Goal: Navigation & Orientation: Find specific page/section

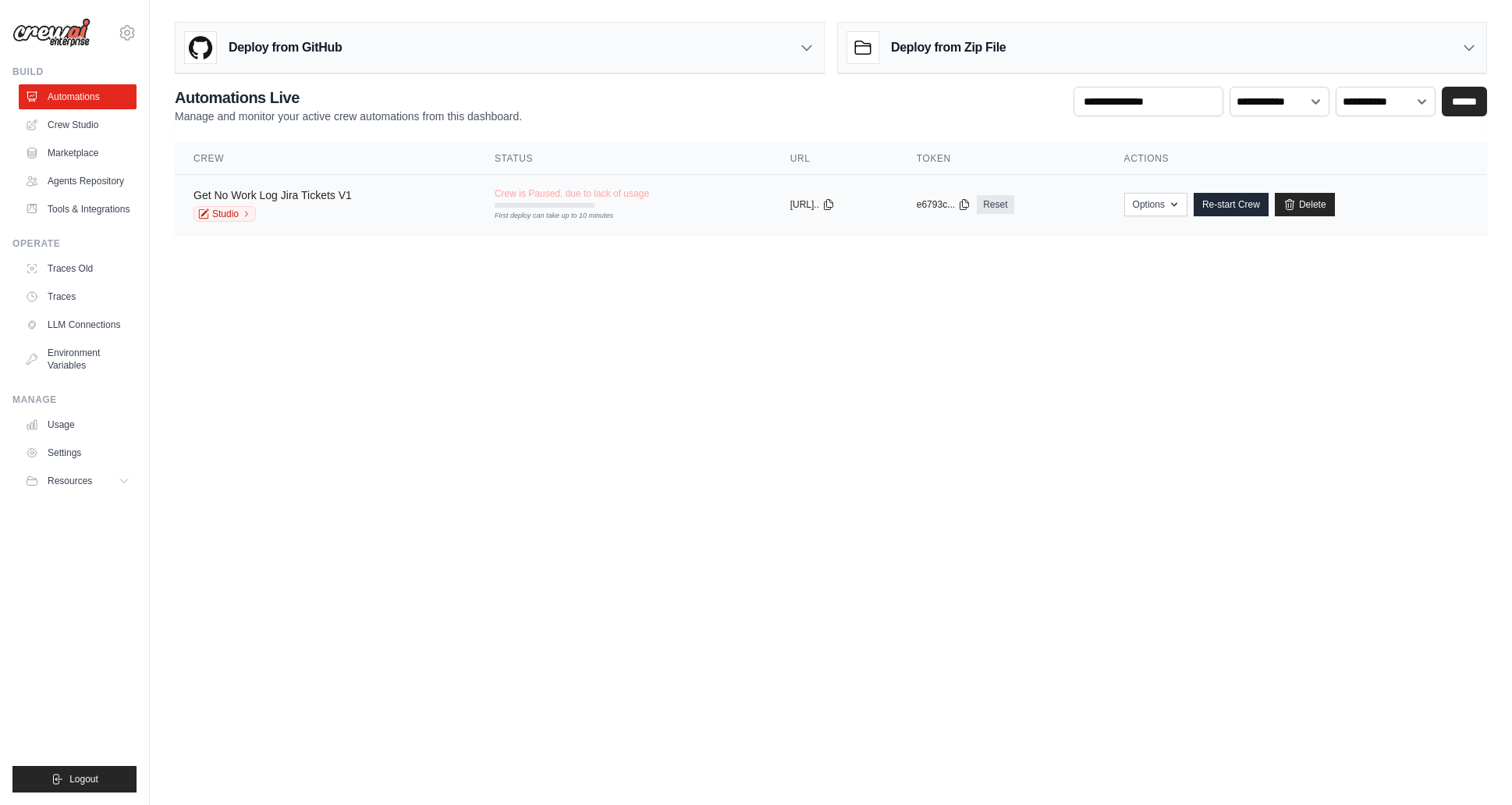
click at [266, 197] on link "Get No Work Log Jira Tickets V1" at bounding box center [273, 196] width 158 height 13
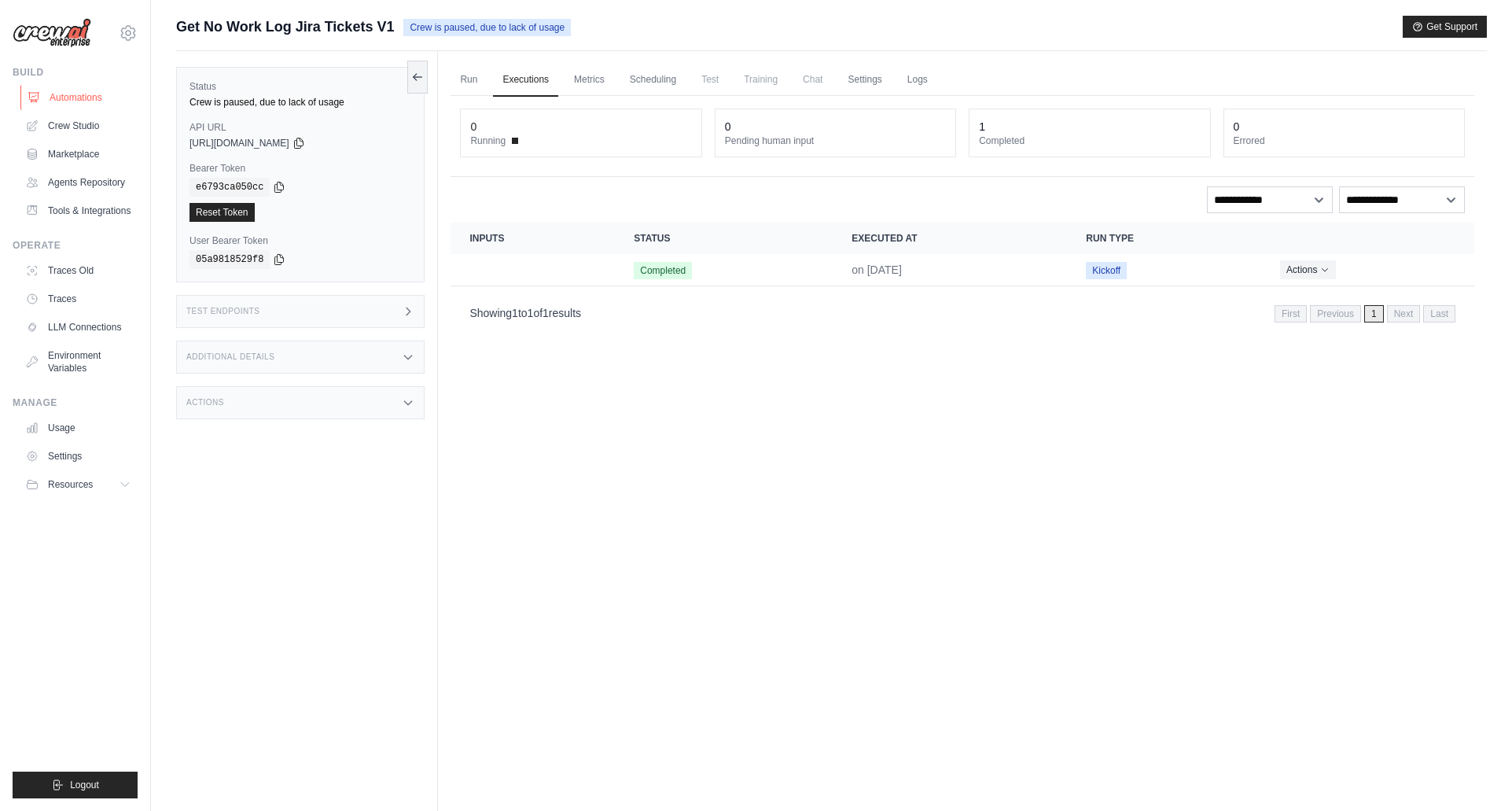
click at [77, 95] on link "Automations" at bounding box center [80, 97] width 119 height 25
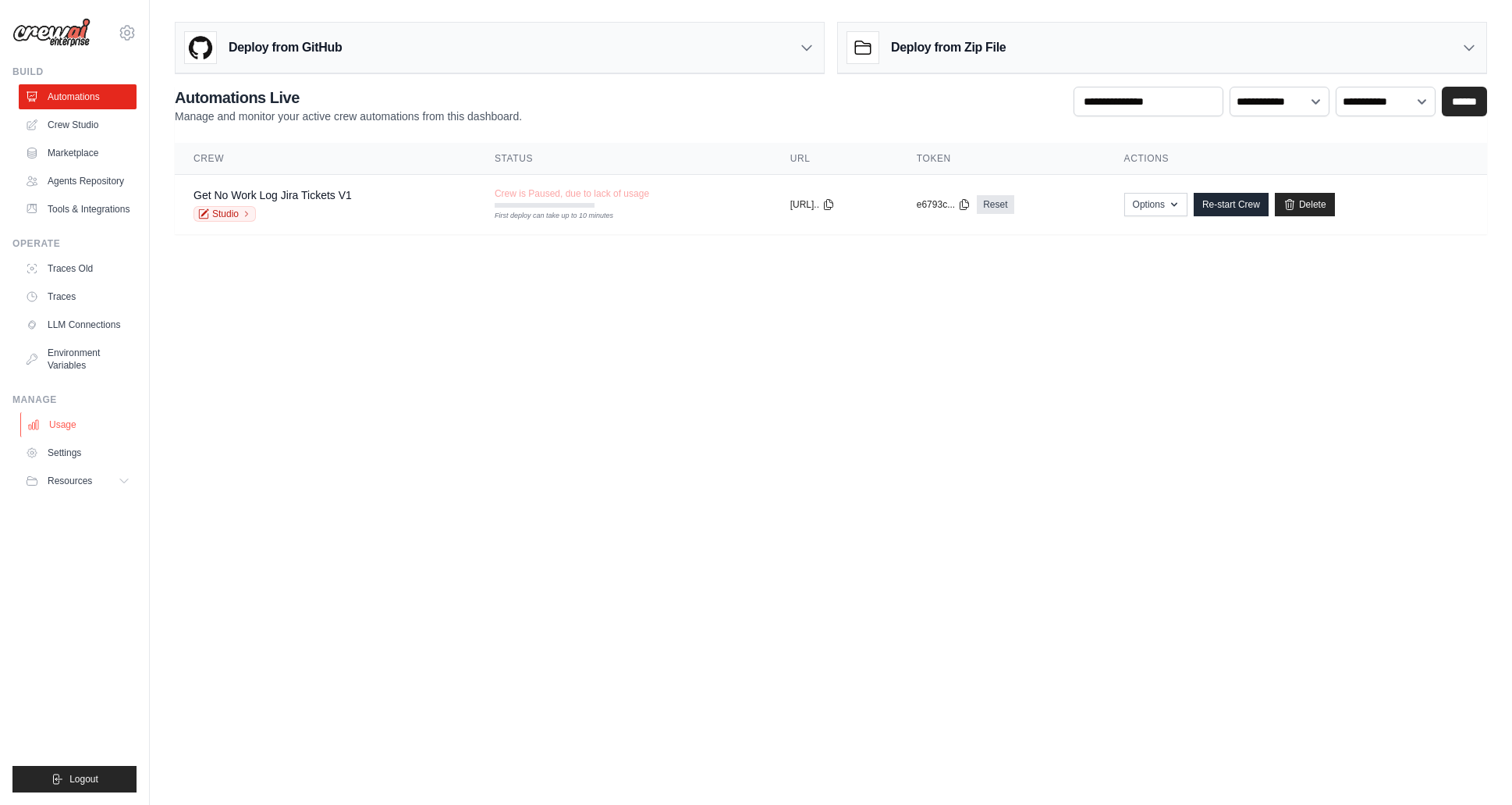
click at [90, 420] on link "Usage" at bounding box center [79, 424] width 118 height 25
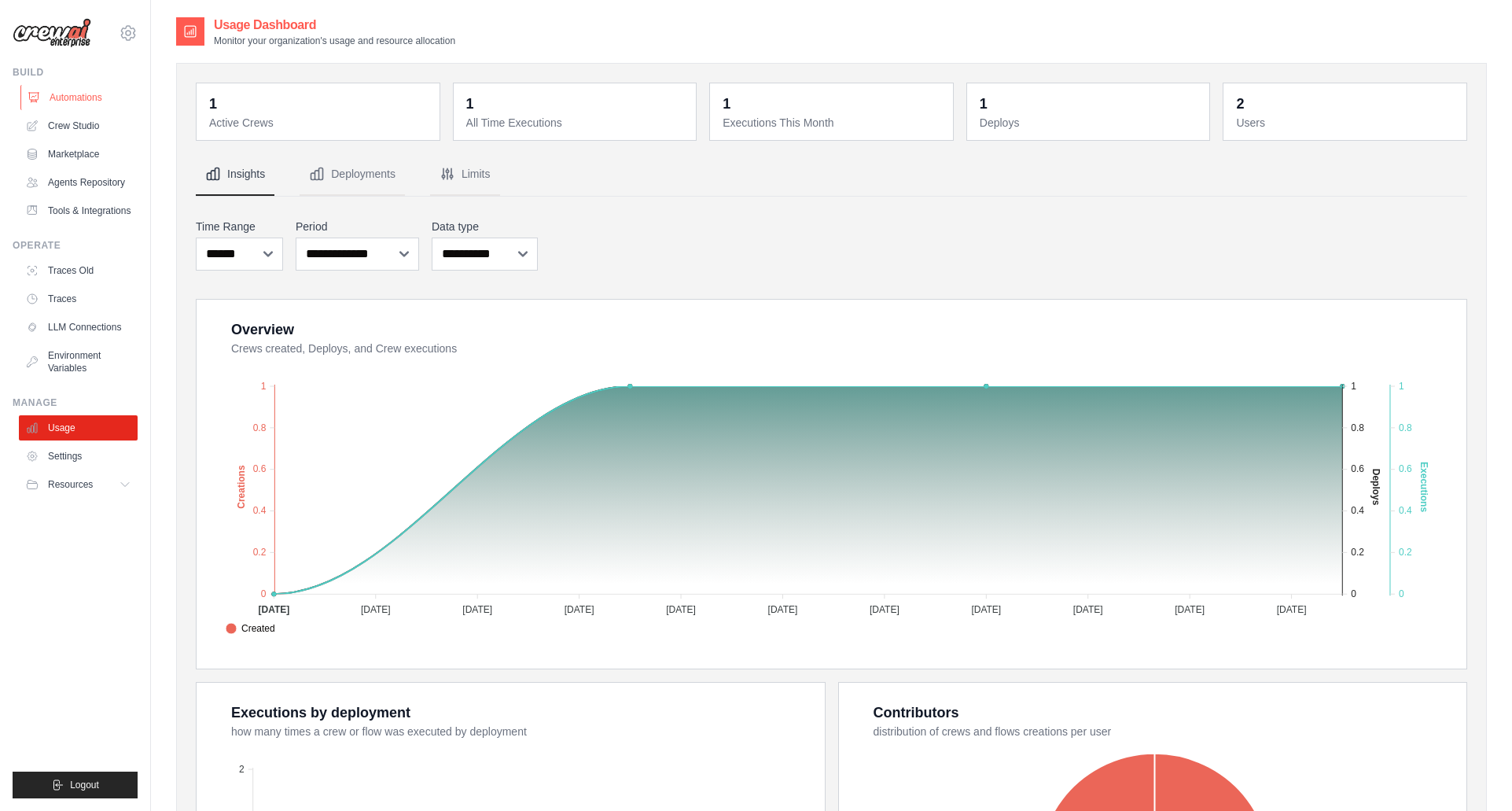
click at [104, 100] on link "Automations" at bounding box center [80, 97] width 119 height 25
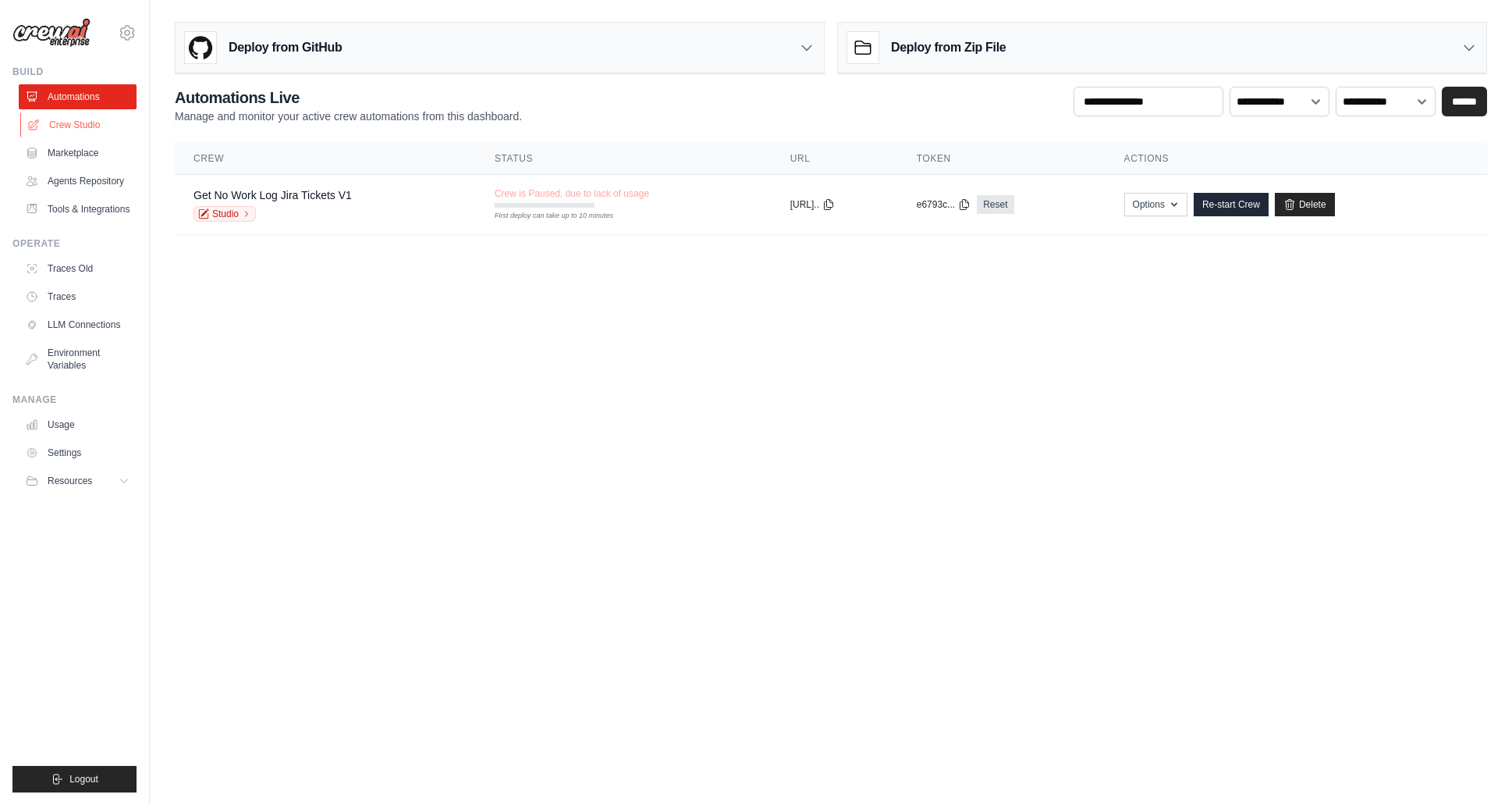
click at [61, 126] on link "Crew Studio" at bounding box center [79, 124] width 118 height 25
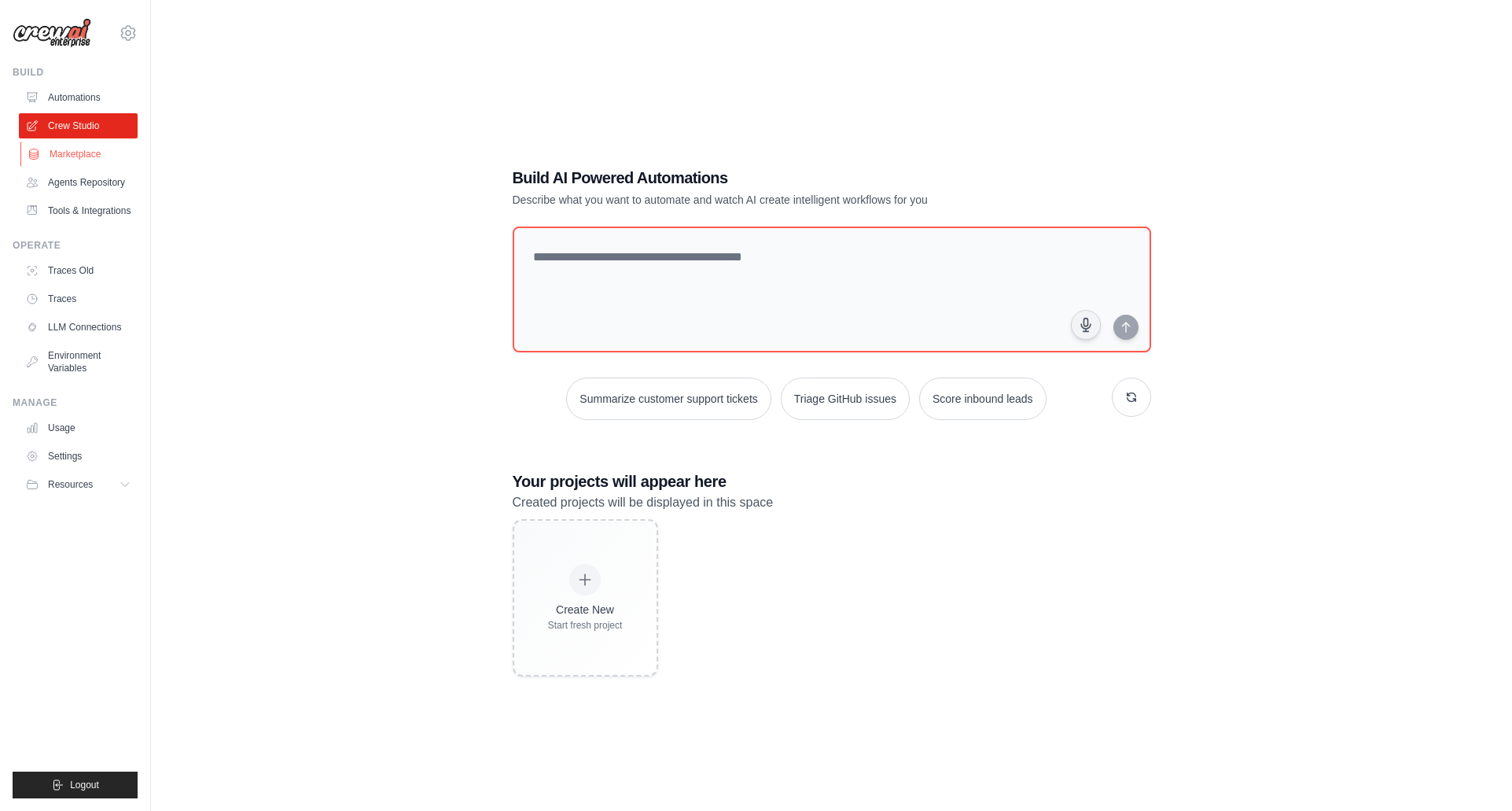
click at [69, 146] on link "Marketplace" at bounding box center [80, 154] width 119 height 25
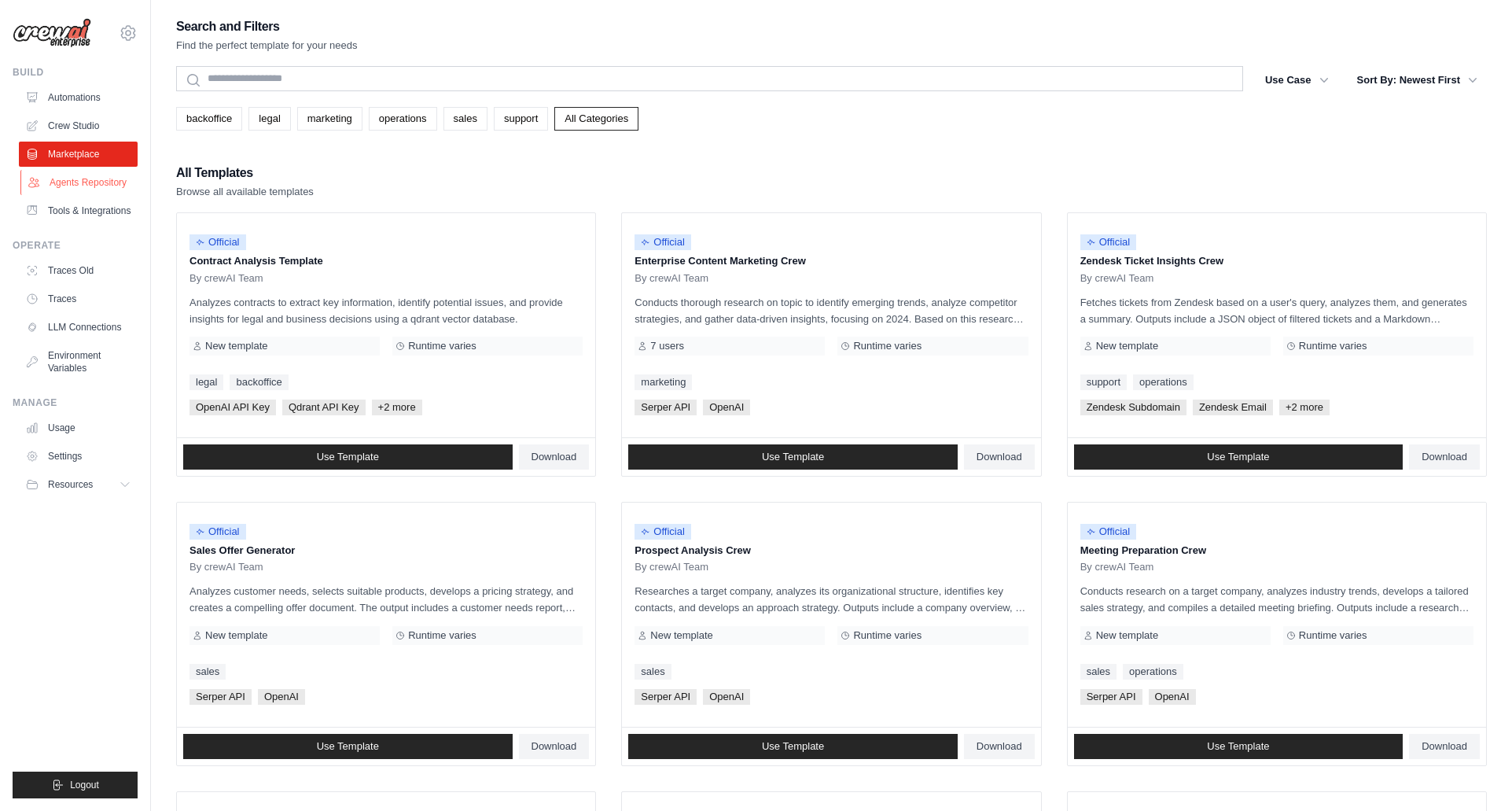
click at [88, 175] on link "Agents Repository" at bounding box center [80, 181] width 119 height 25
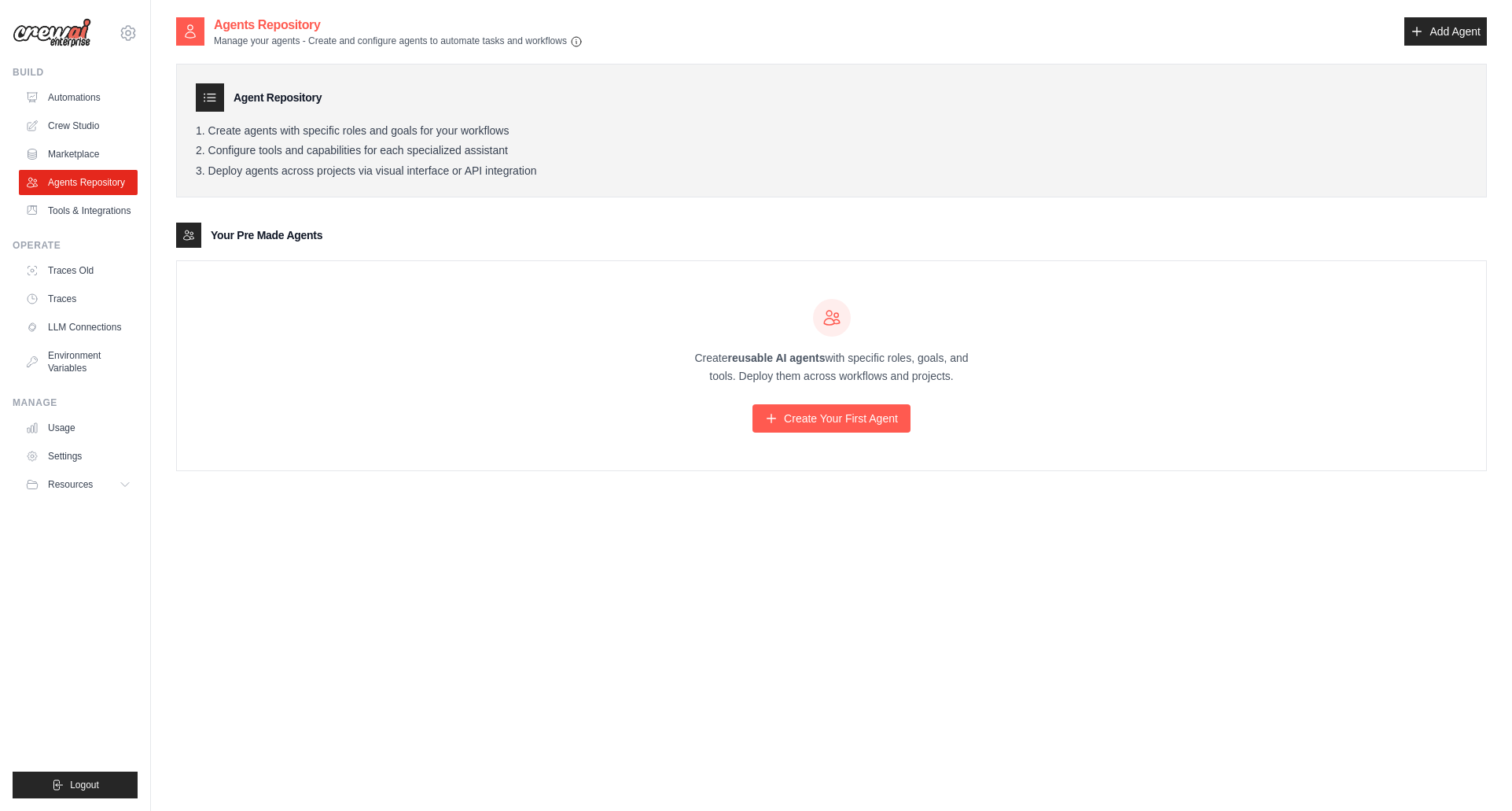
click at [90, 195] on ul "Automations Crew Studio Marketplace Agents Repository Tools & Integrations" at bounding box center [78, 154] width 119 height 138
click at [94, 208] on link "Tools & Integrations" at bounding box center [80, 210] width 119 height 25
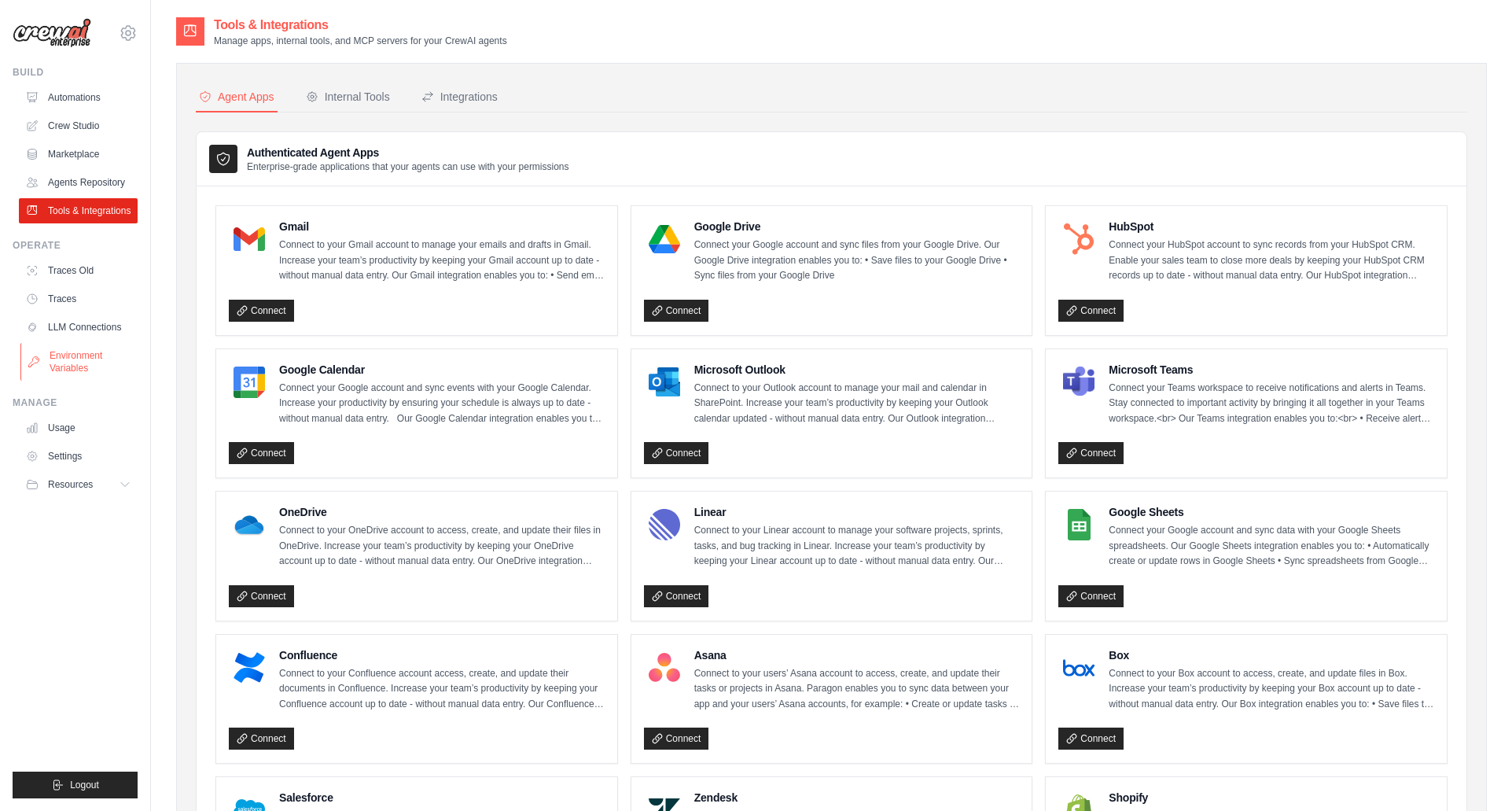
click at [69, 358] on link "Environment Variables" at bounding box center [80, 361] width 119 height 38
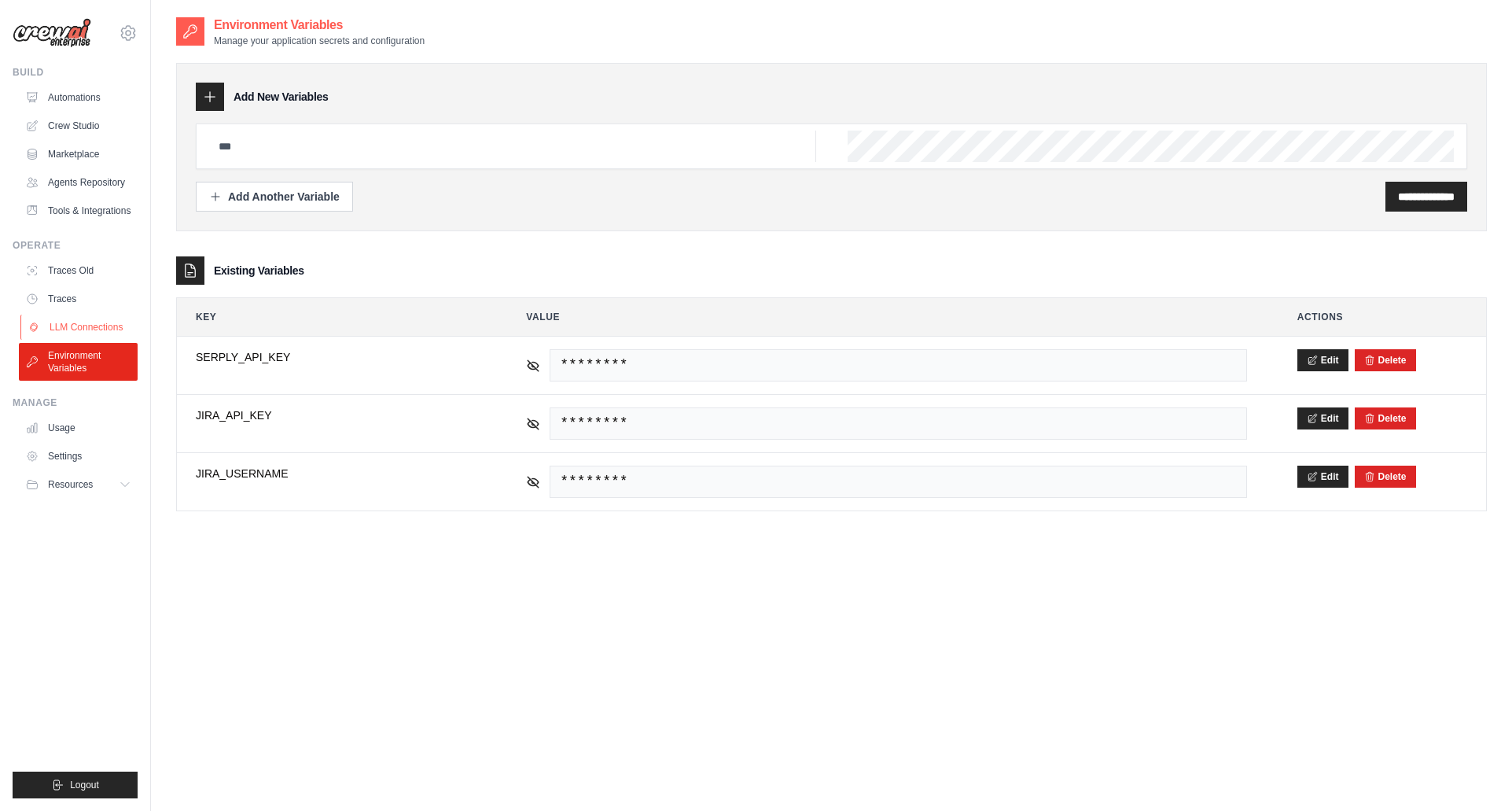
click at [83, 333] on link "LLM Connections" at bounding box center [80, 327] width 119 height 25
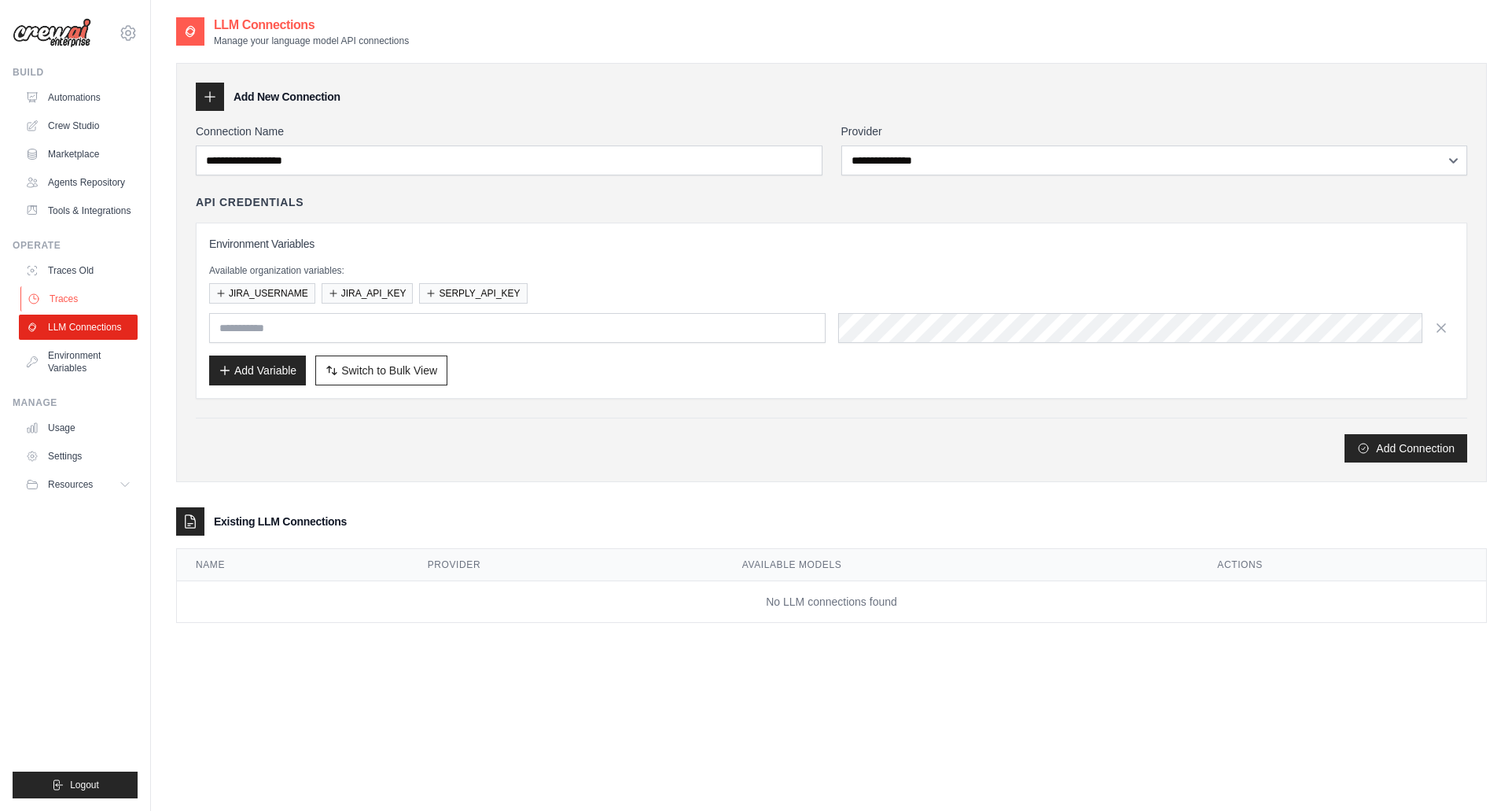
click at [82, 306] on link "Traces" at bounding box center [80, 298] width 119 height 25
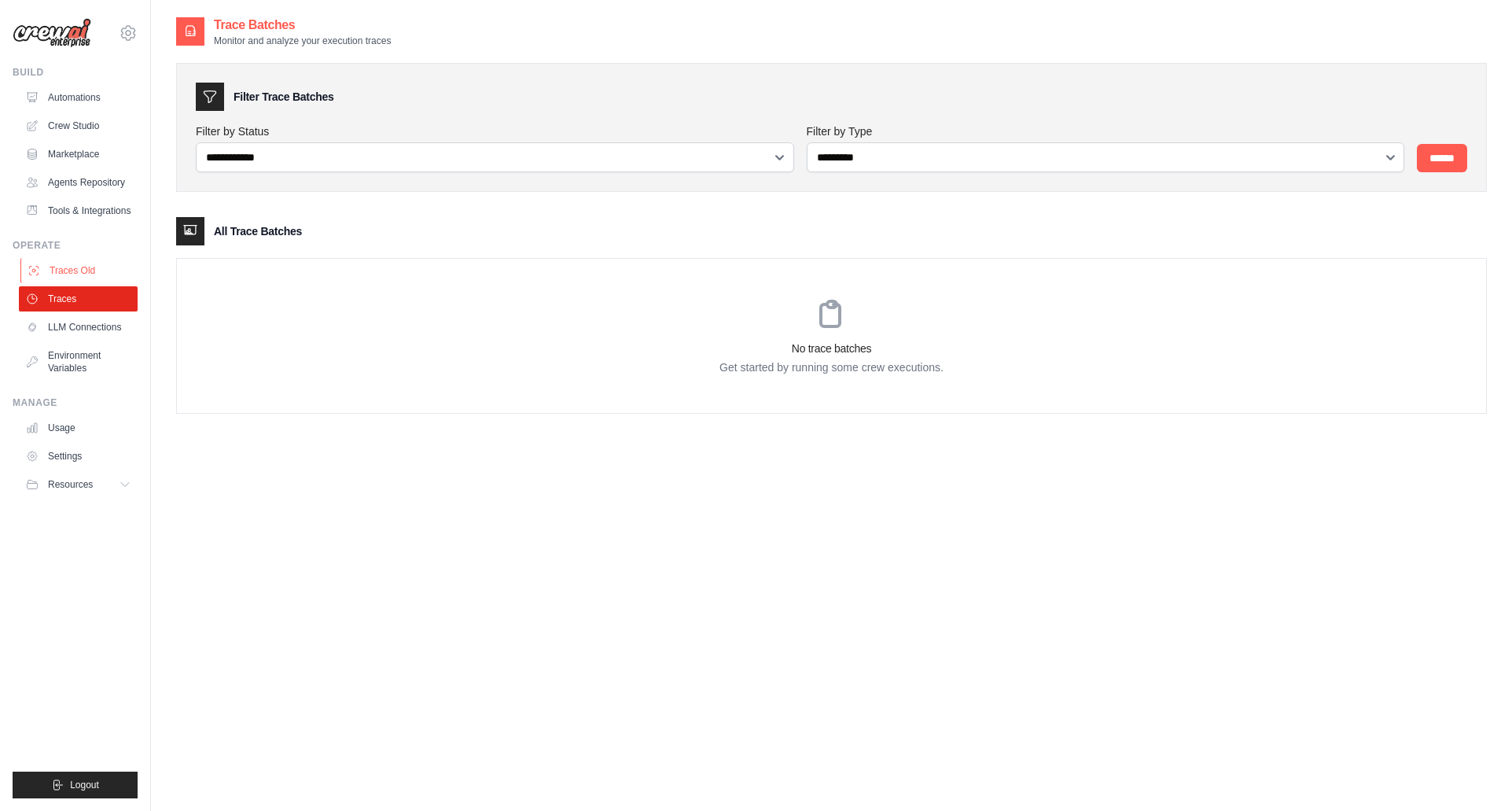
click at [86, 272] on link "Traces Old" at bounding box center [80, 270] width 119 height 25
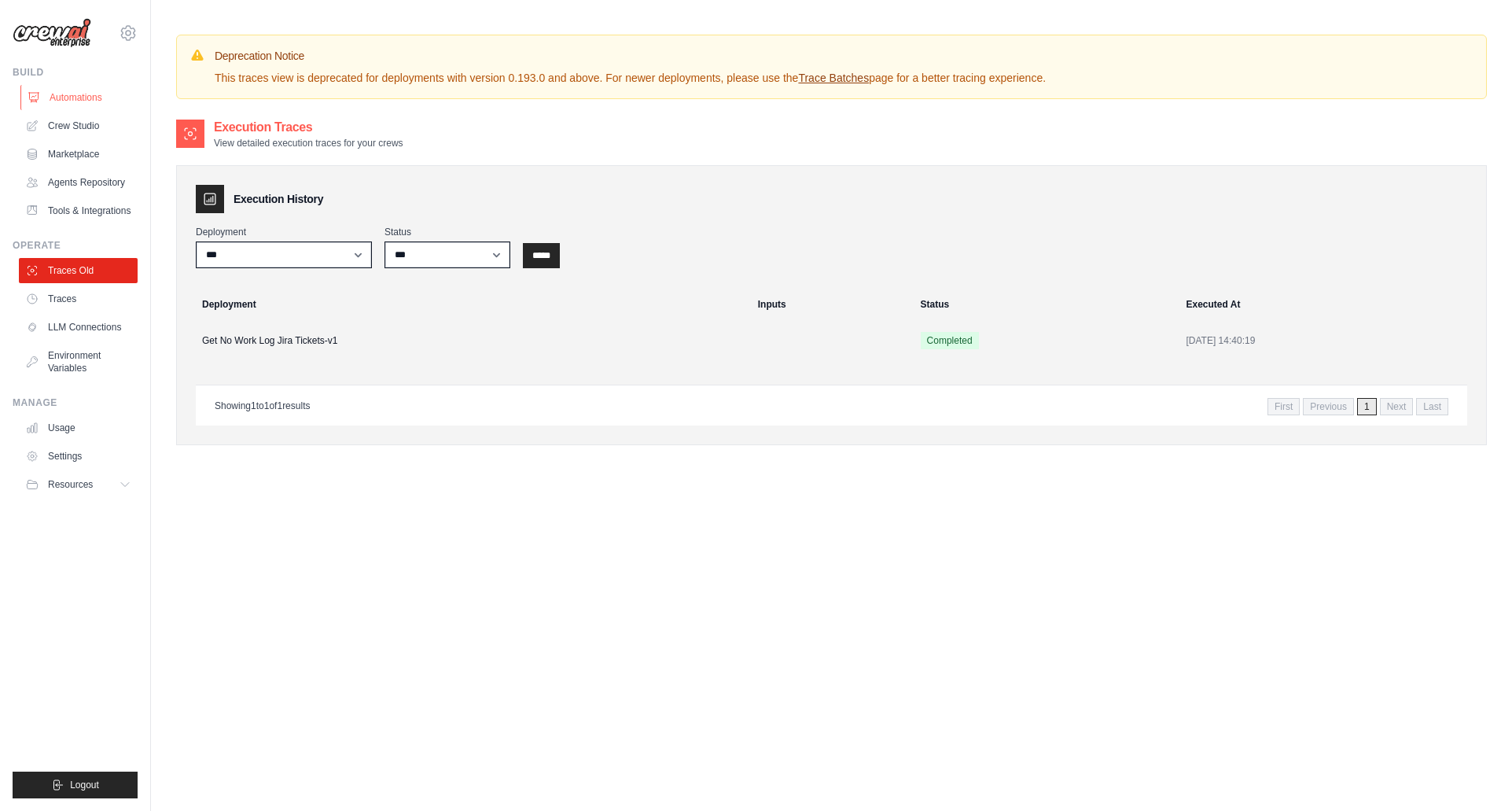
click at [81, 100] on link "Automations" at bounding box center [80, 97] width 119 height 25
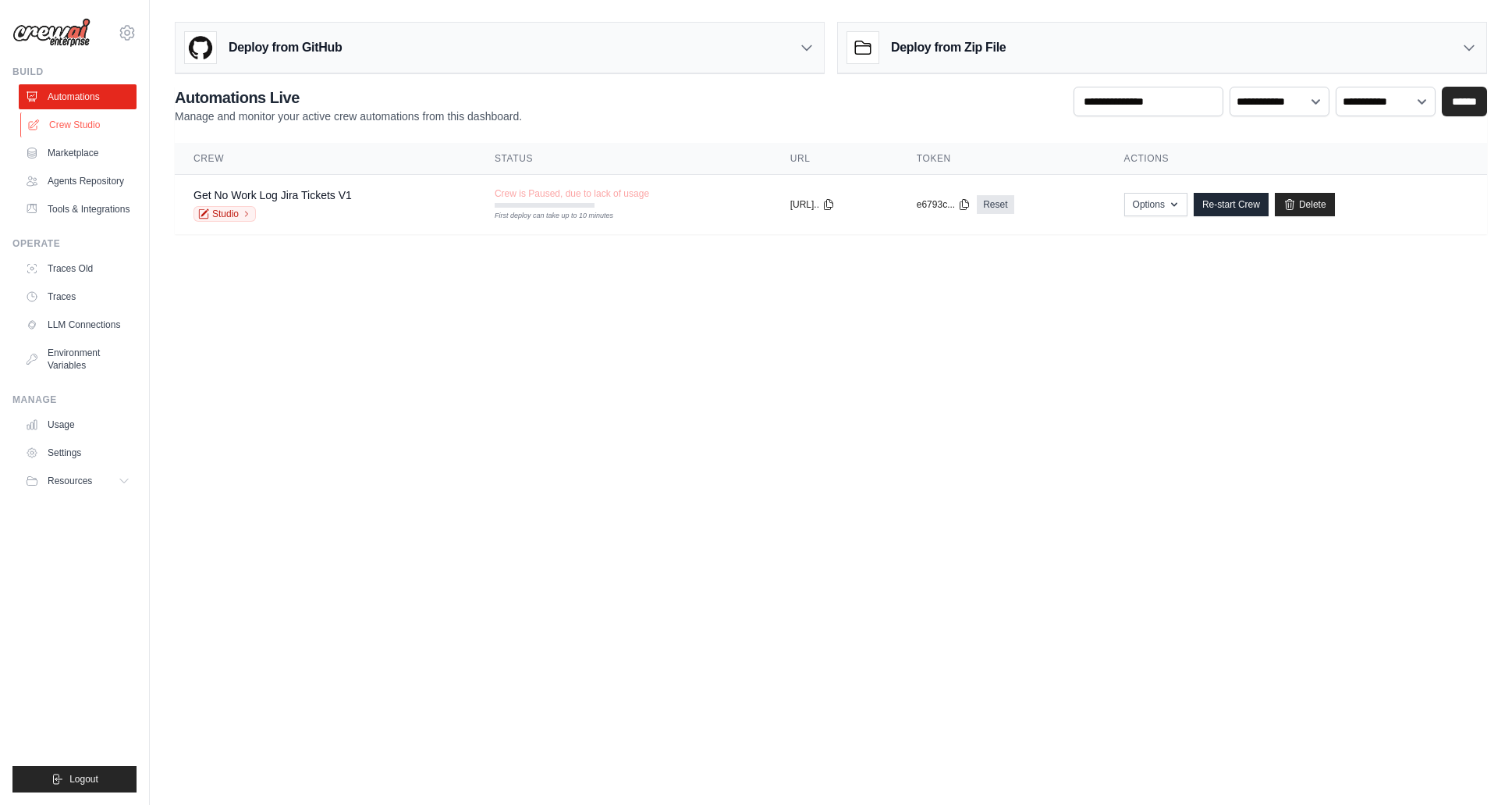
click at [79, 129] on link "Crew Studio" at bounding box center [79, 124] width 118 height 25
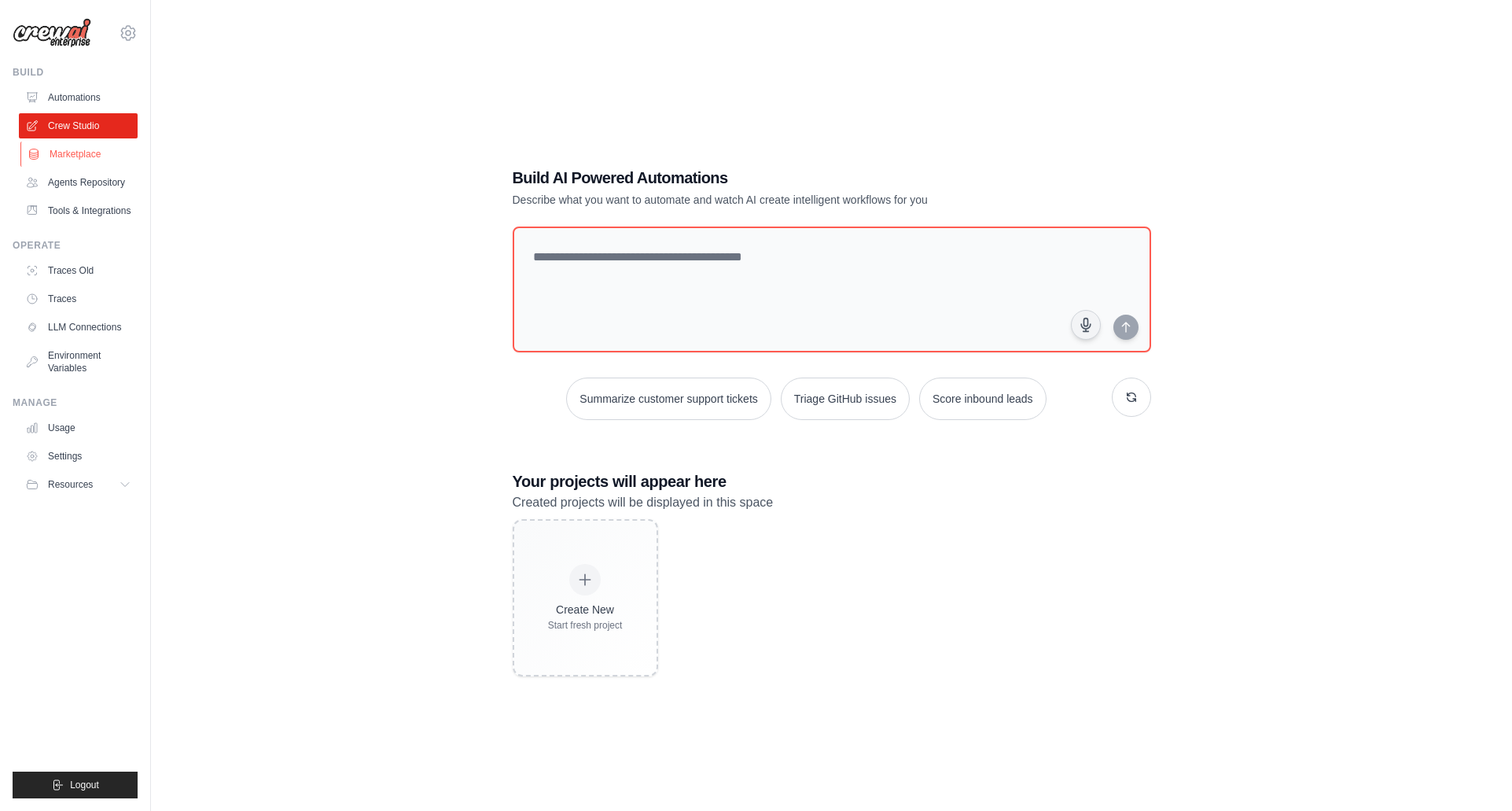
click at [77, 146] on link "Marketplace" at bounding box center [80, 154] width 119 height 25
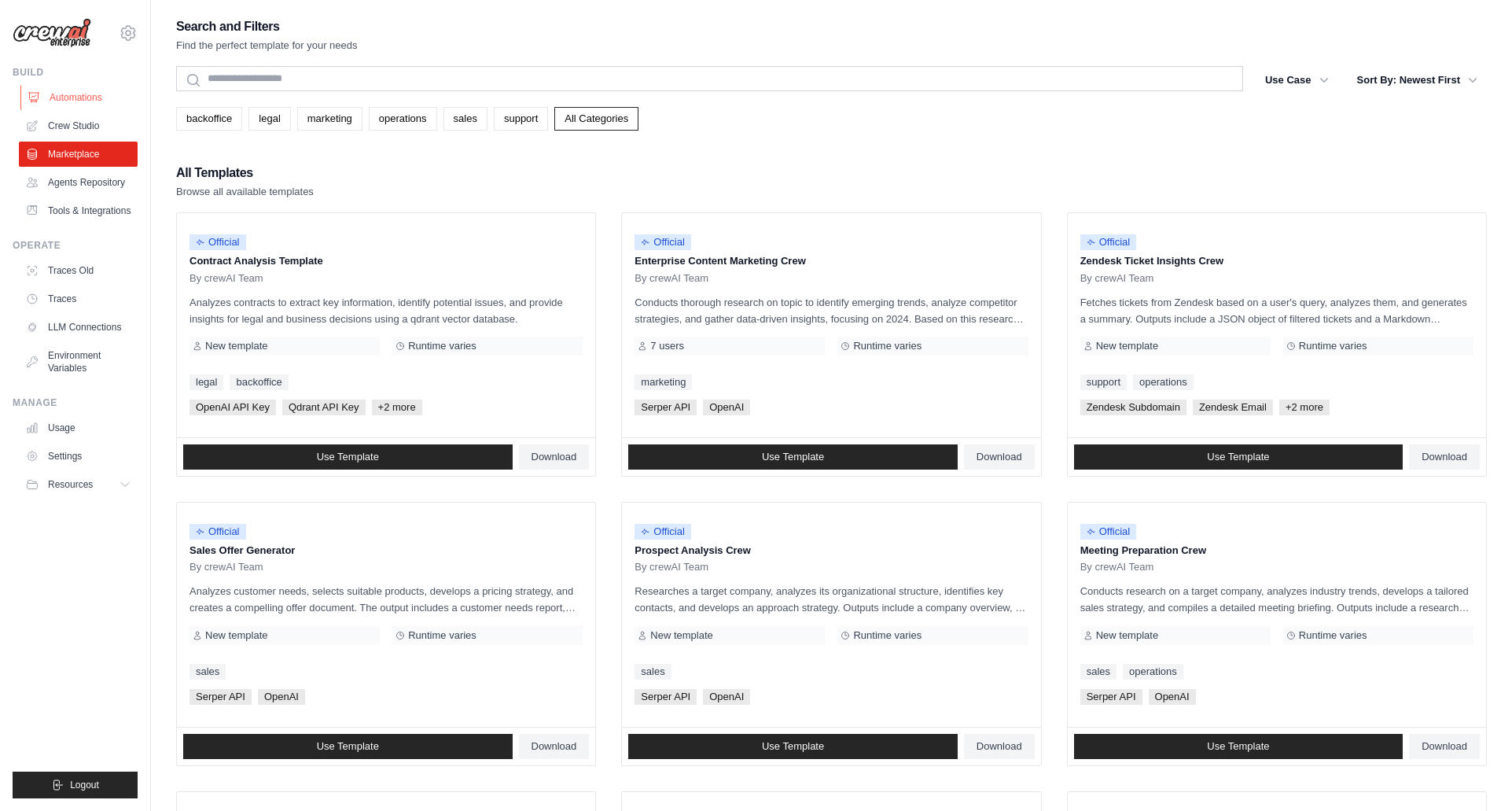
click at [90, 106] on link "Automations" at bounding box center [80, 97] width 119 height 25
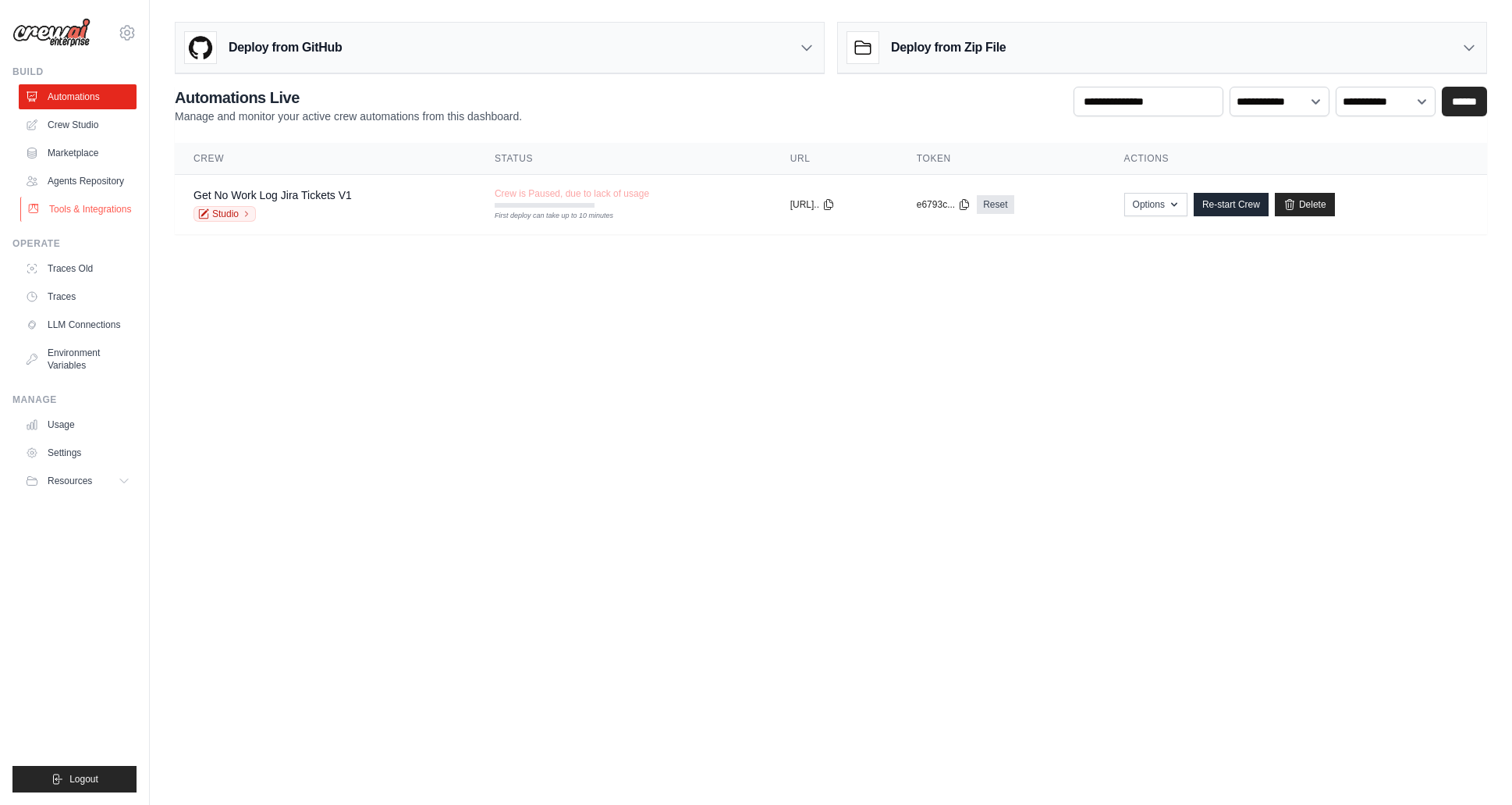
click at [103, 200] on link "Tools & Integrations" at bounding box center [79, 209] width 118 height 25
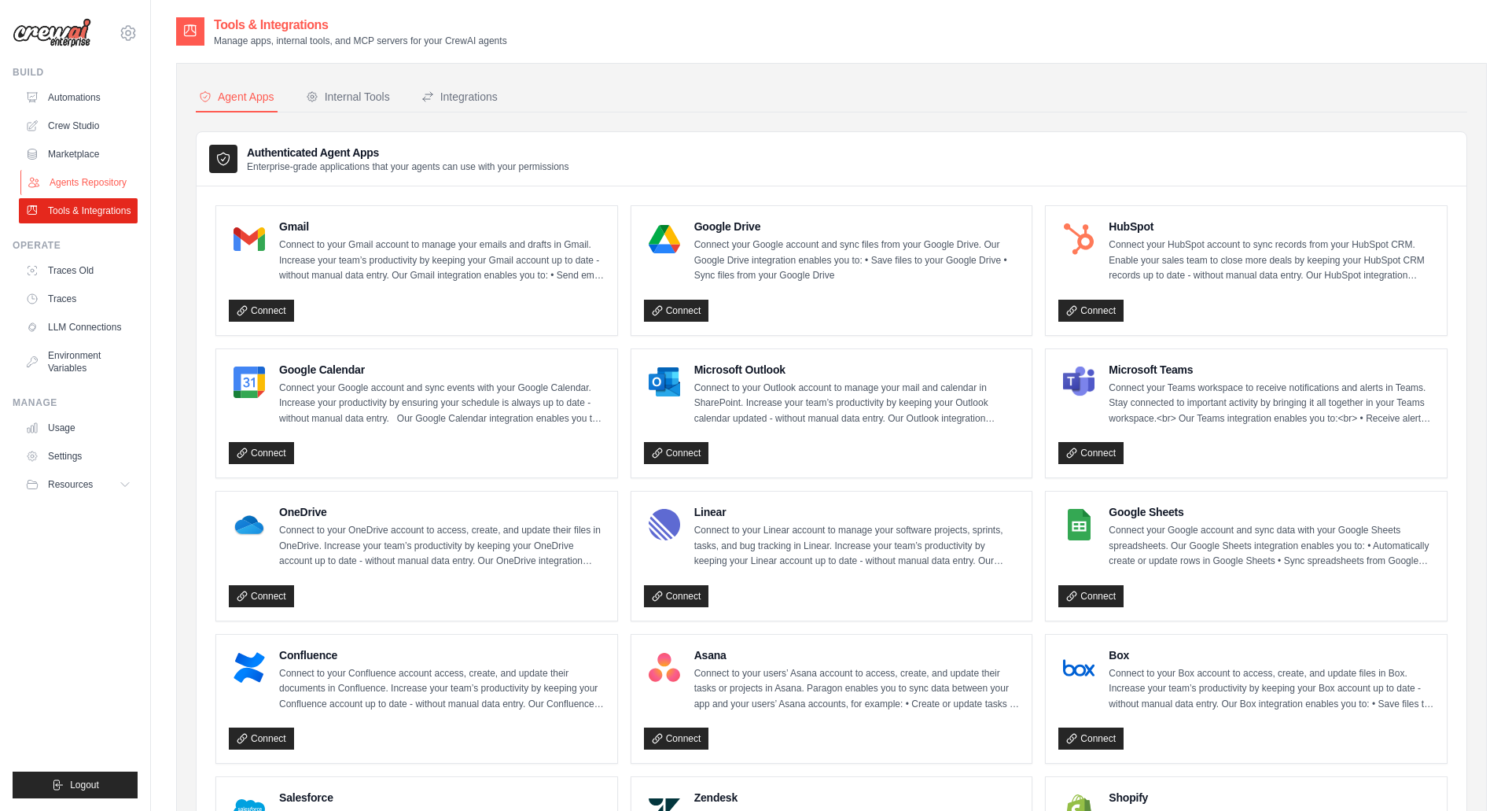
click at [105, 185] on link "Agents Repository" at bounding box center [80, 181] width 119 height 25
